Goal: Navigation & Orientation: Find specific page/section

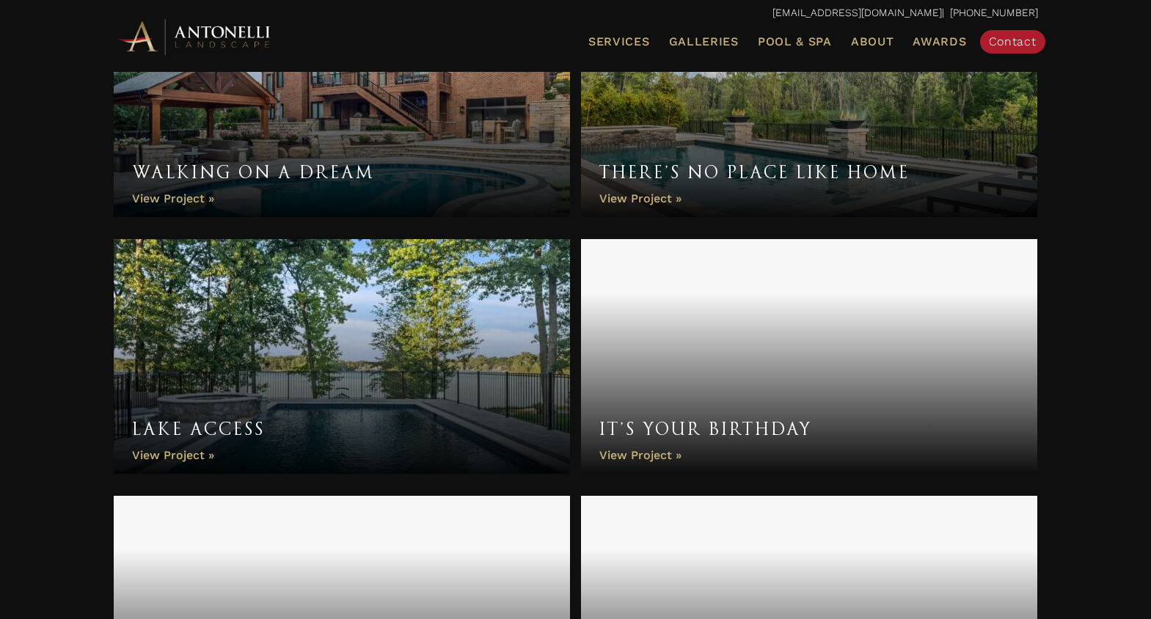
scroll to position [893, 0]
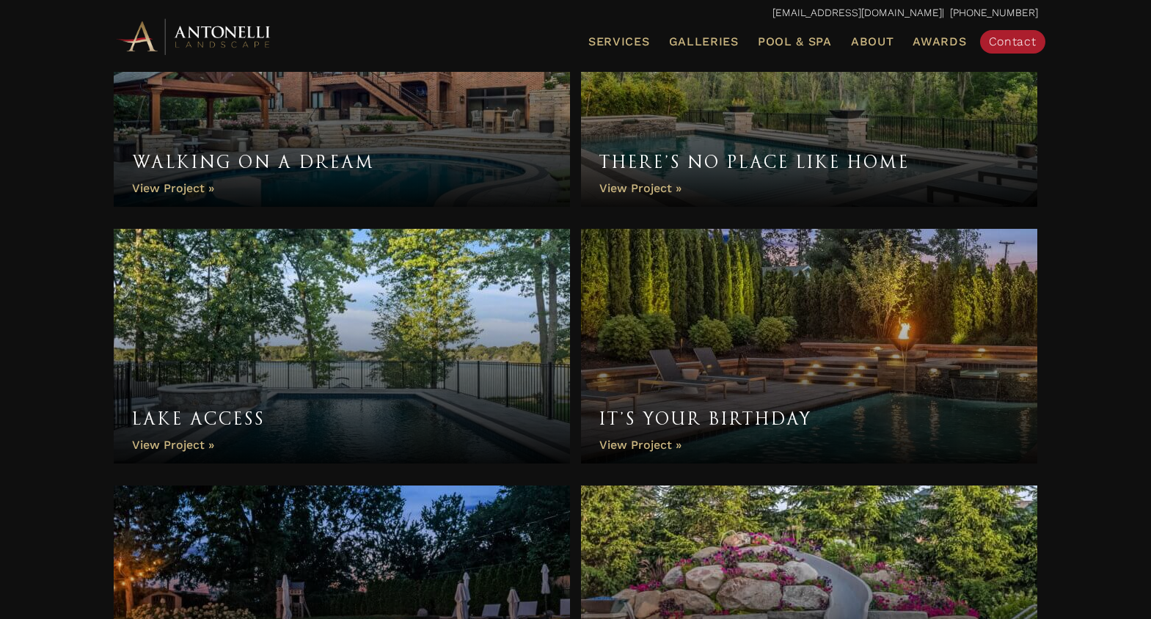
click at [784, 284] on link "It’s Your Birthday" at bounding box center [809, 346] width 457 height 235
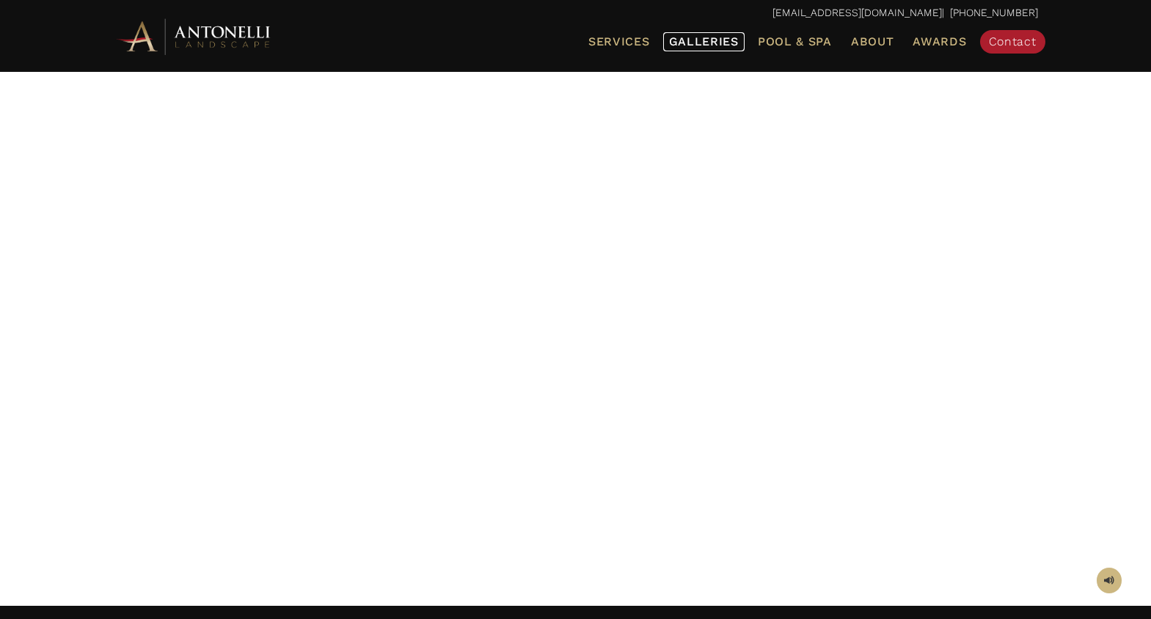
click at [695, 36] on span "Galleries" at bounding box center [704, 41] width 70 height 14
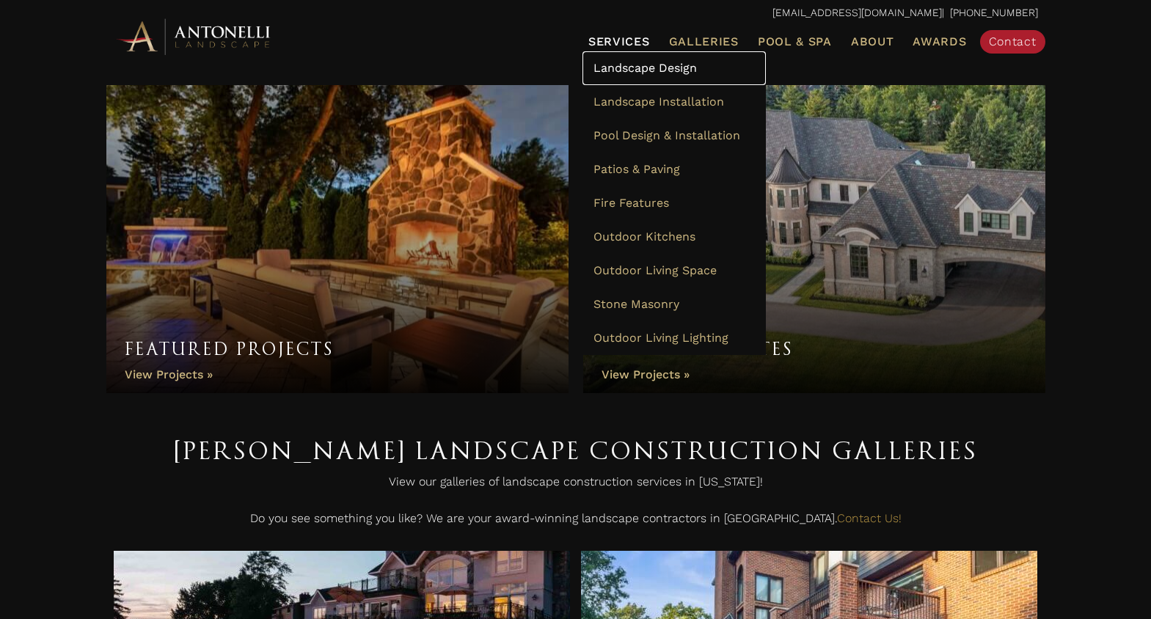
click at [594, 71] on span "Landscape Design" at bounding box center [645, 68] width 103 height 14
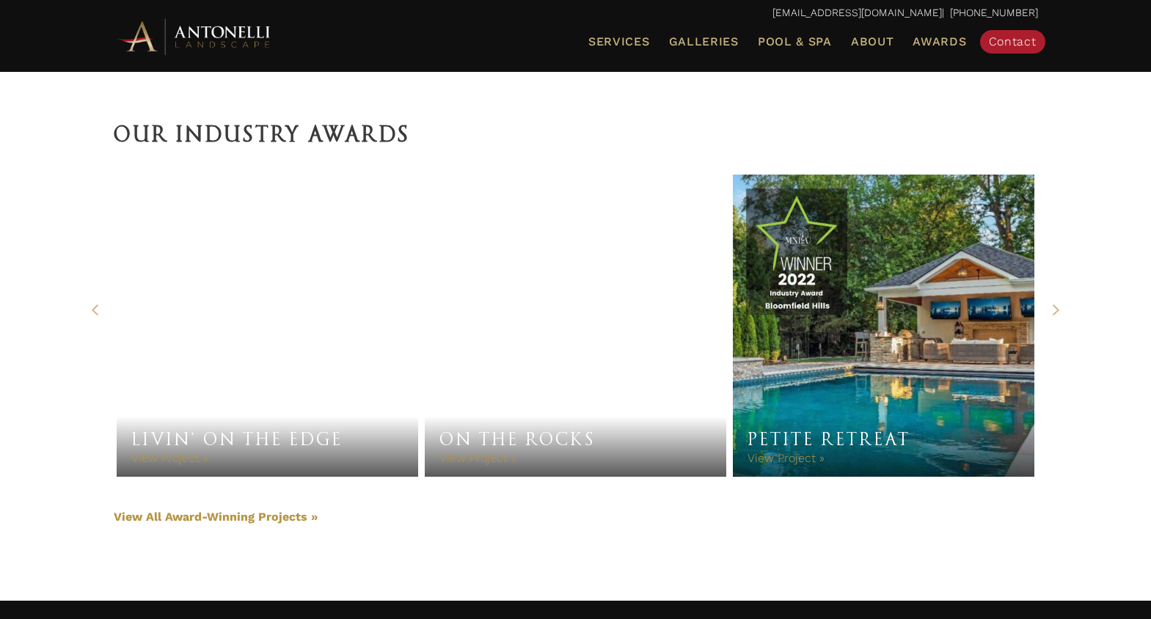
scroll to position [3171, 0]
